Goal: Find contact information: Find contact information

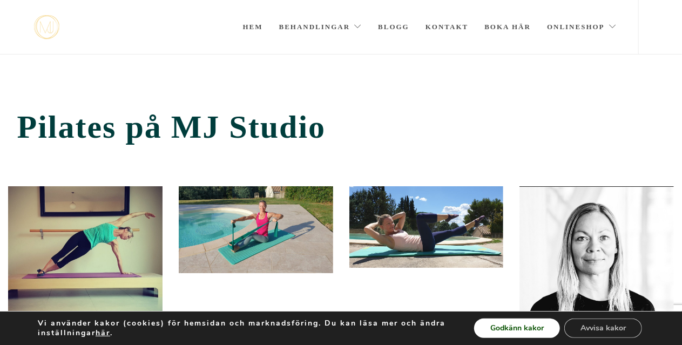
click at [518, 326] on button "Godkänn kakor" at bounding box center [517, 327] width 86 height 19
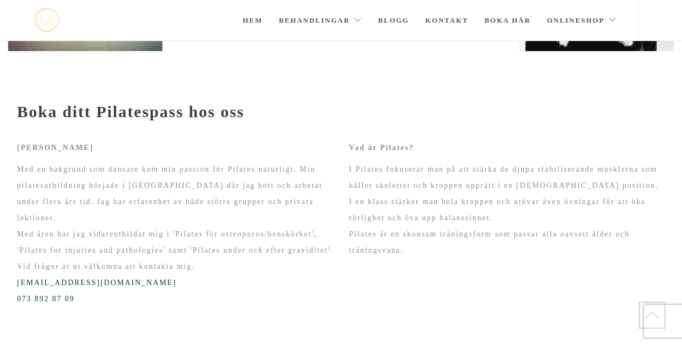
scroll to position [240, 0]
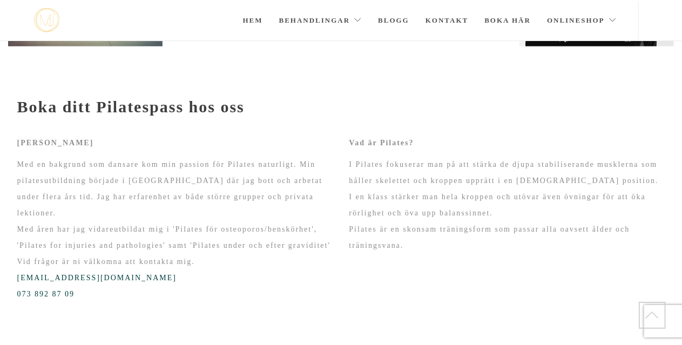
click at [302, 153] on div "Carin Lescot Med en bakgrund som dansare kom min passion för Pilates naturligt.…" at bounding box center [175, 218] width 316 height 167
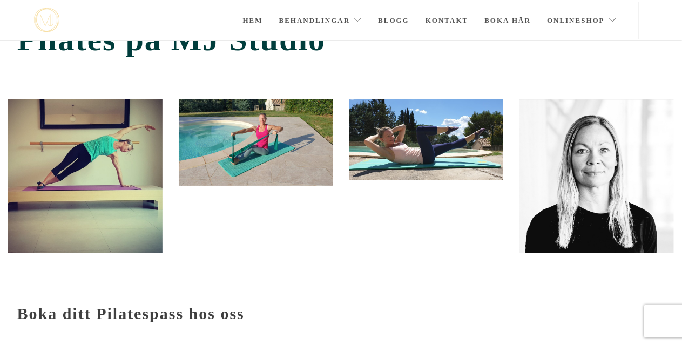
scroll to position [0, 0]
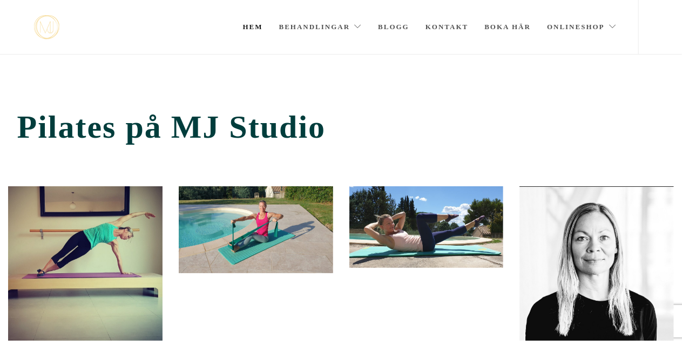
click at [252, 23] on link "Hem" at bounding box center [253, 27] width 20 height 54
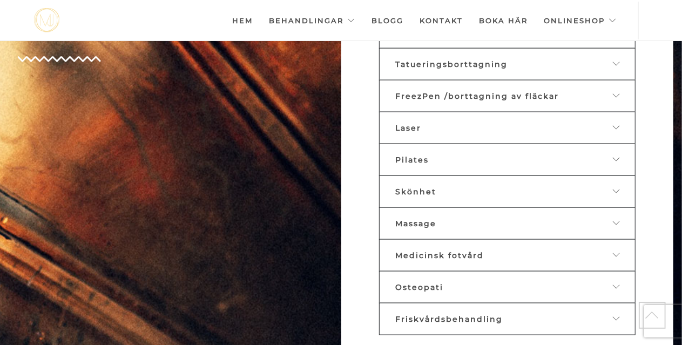
scroll to position [558, 0]
click at [620, 219] on icon at bounding box center [617, 223] width 9 height 8
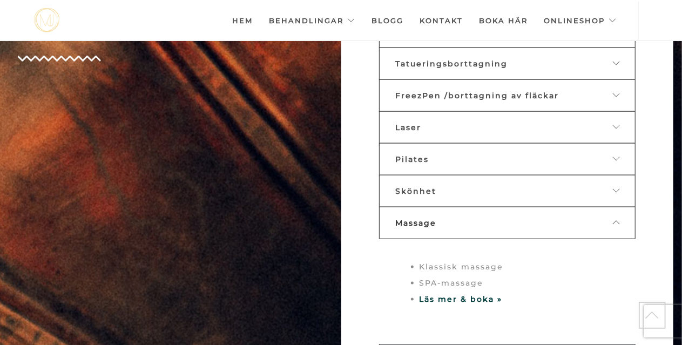
click at [623, 178] on link "Skönhet" at bounding box center [507, 191] width 256 height 32
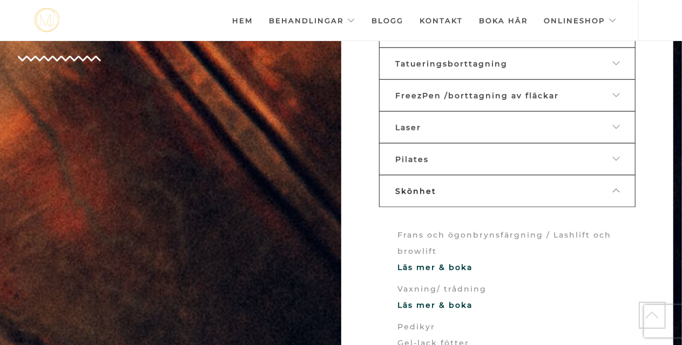
click at [619, 156] on link "Pilates" at bounding box center [507, 159] width 256 height 32
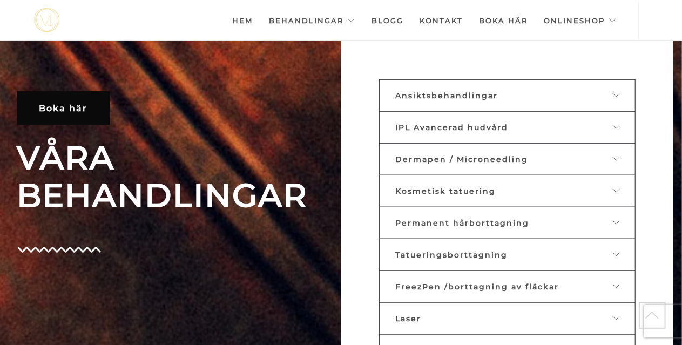
scroll to position [364, 0]
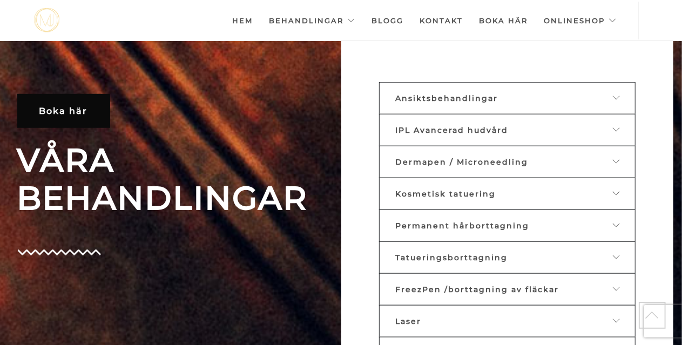
click at [613, 158] on icon at bounding box center [617, 162] width 9 height 8
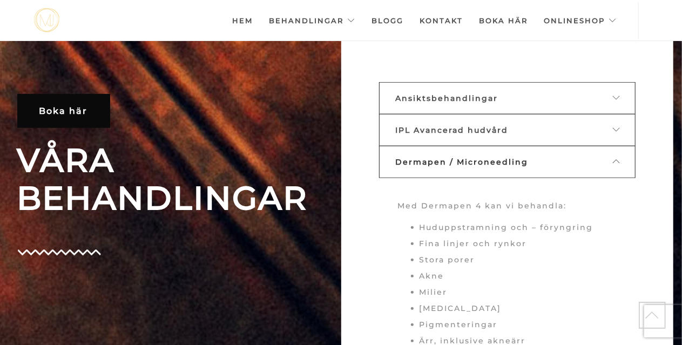
click at [608, 99] on div at bounding box center [610, 98] width 17 height 10
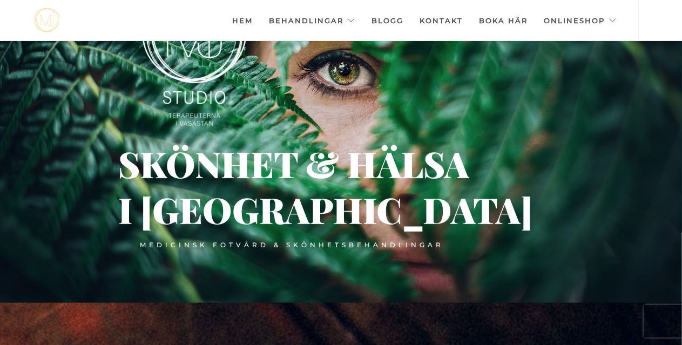
scroll to position [0, 0]
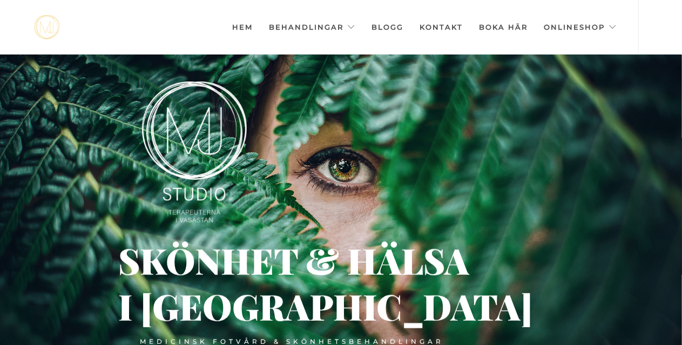
click at [436, 23] on link "Kontakt" at bounding box center [440, 27] width 43 height 54
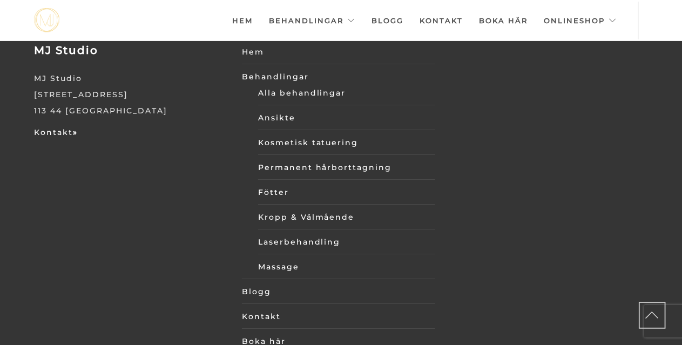
scroll to position [3897, 0]
